Goal: Transaction & Acquisition: Download file/media

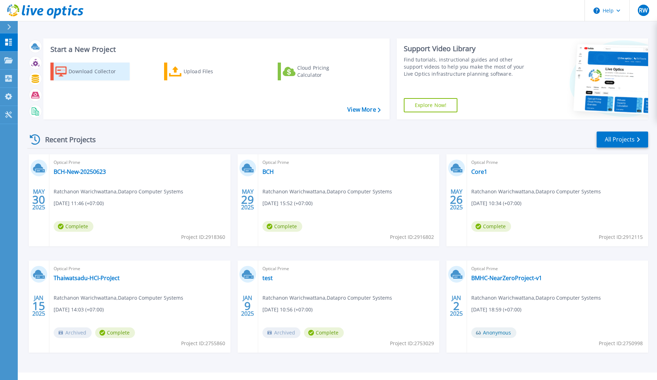
click at [114, 76] on div "Download Collector" at bounding box center [97, 71] width 57 height 14
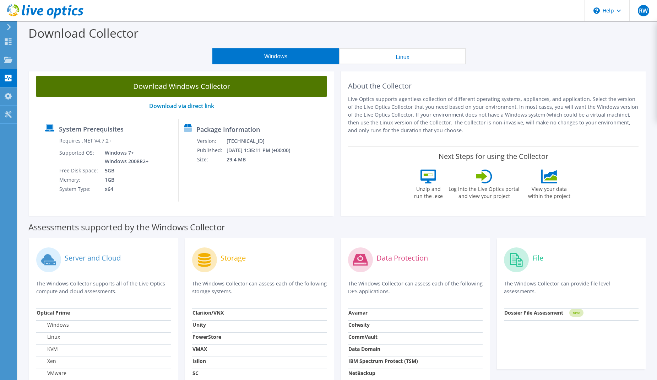
click at [201, 90] on link "Download Windows Collector" at bounding box center [181, 86] width 290 height 21
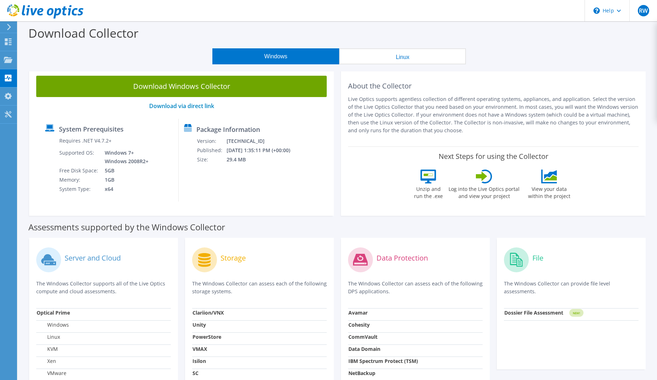
click at [442, 15] on header "RW End User [PERSON_NAME] [EMAIL_ADDRESS][DOMAIN_NAME] Datapro Computer Systems…" at bounding box center [328, 10] width 657 height 21
